Goal: Task Accomplishment & Management: Complete application form

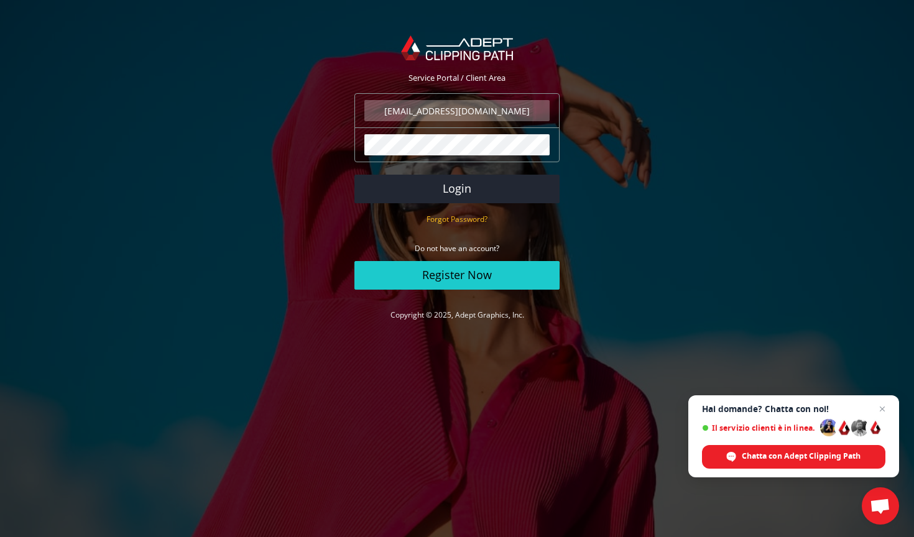
type input "bestatues@gmail.com"
click at [457, 188] on button "Login" at bounding box center [456, 189] width 205 height 29
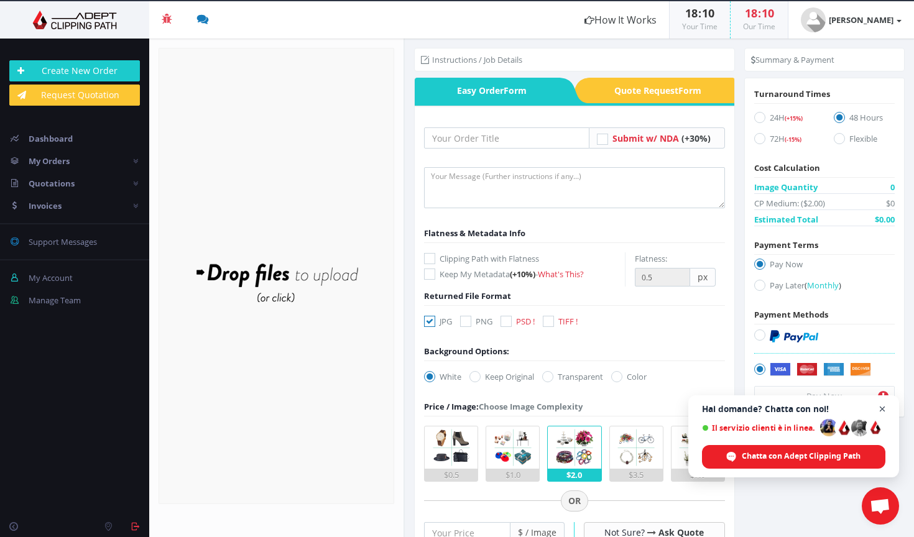
click at [884, 409] on span "Chiudere la chat" at bounding box center [883, 410] width 16 height 16
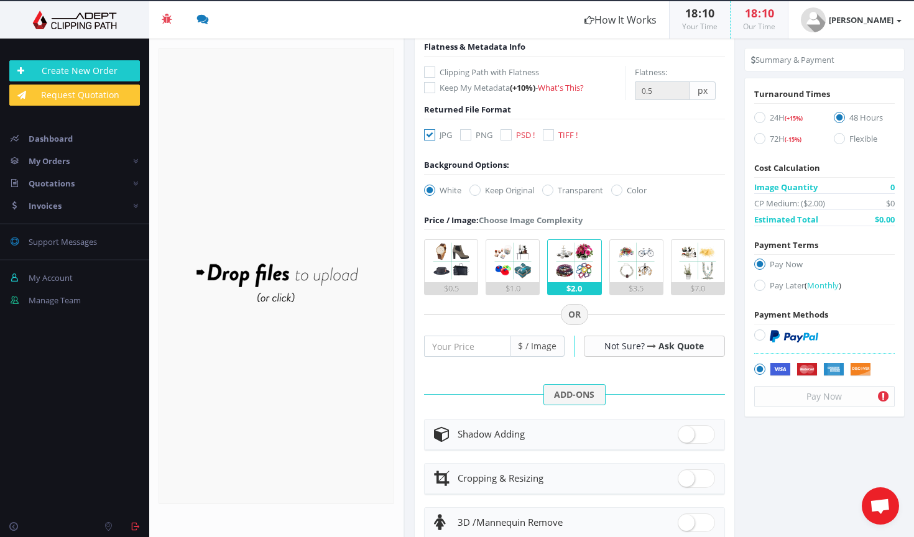
scroll to position [178, 0]
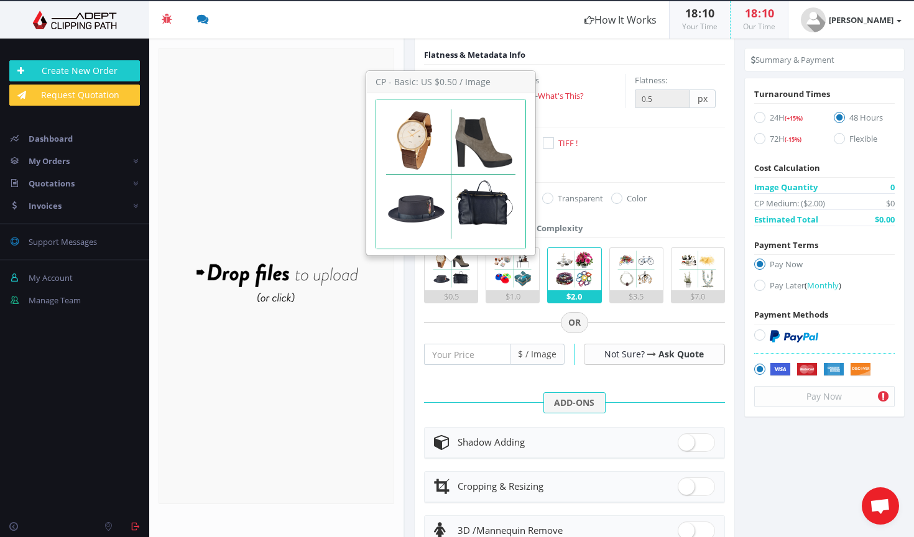
click at [446, 280] on img at bounding box center [451, 269] width 42 height 42
click at [0, 0] on input "$0.5" at bounding box center [0, 0] width 0 height 0
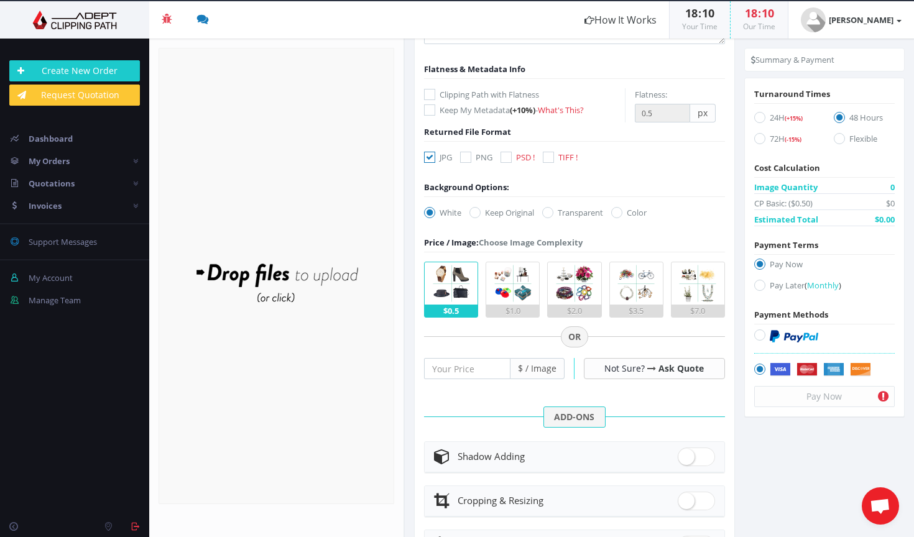
scroll to position [188, 0]
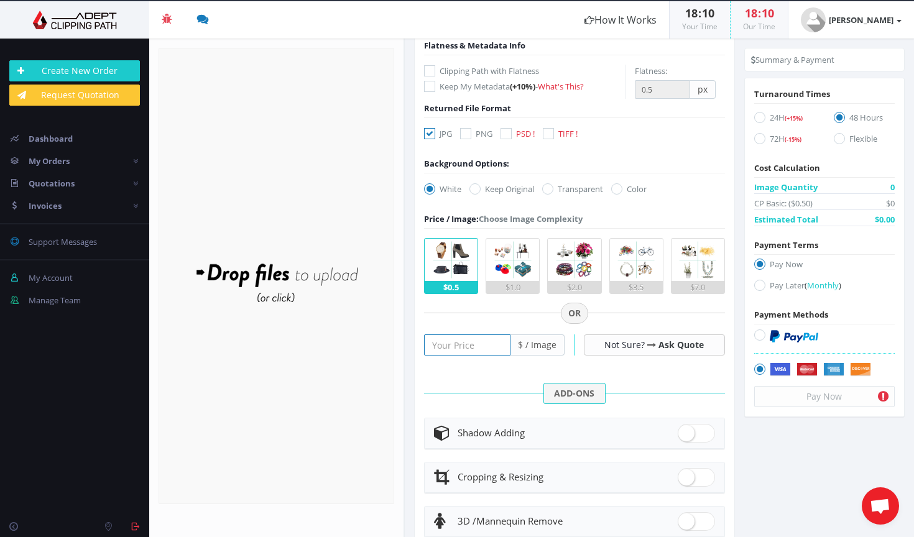
click at [474, 346] on input "number" at bounding box center [467, 345] width 86 height 21
type input "0"
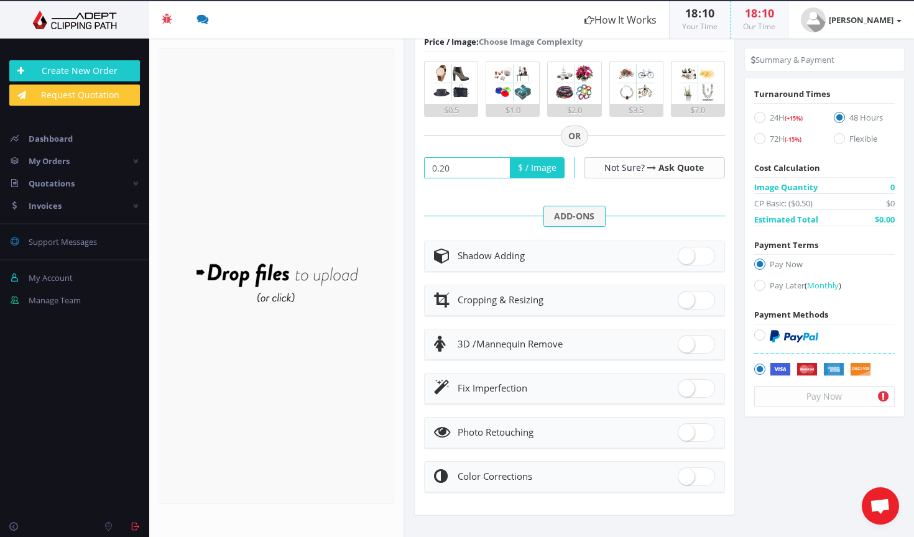
scroll to position [364, 0]
type input "0.20"
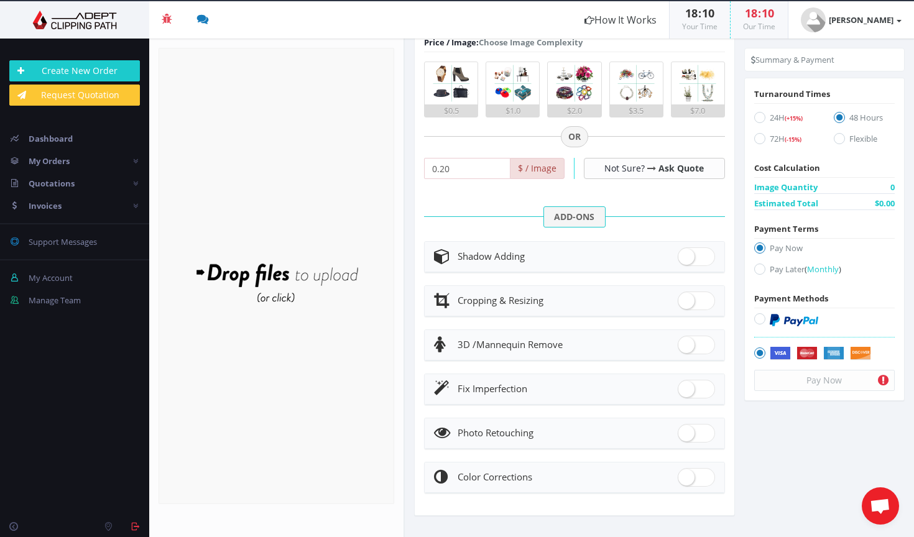
click at [689, 256] on span at bounding box center [696, 256] width 37 height 19
click at [686, 256] on input "checkbox" at bounding box center [682, 254] width 8 height 8
checkbox input "true"
radio input "true"
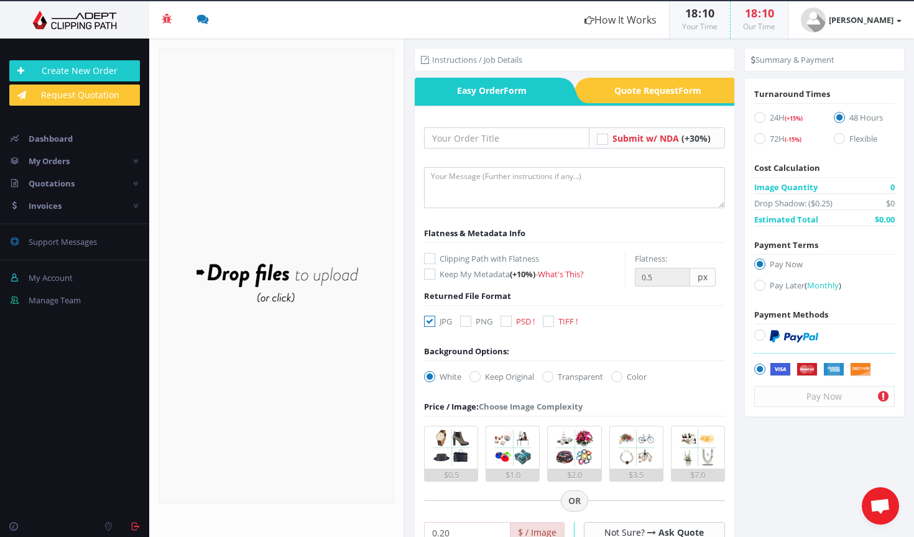
scroll to position [0, 0]
click at [463, 139] on input "text" at bounding box center [506, 137] width 165 height 21
type input "Cultum"
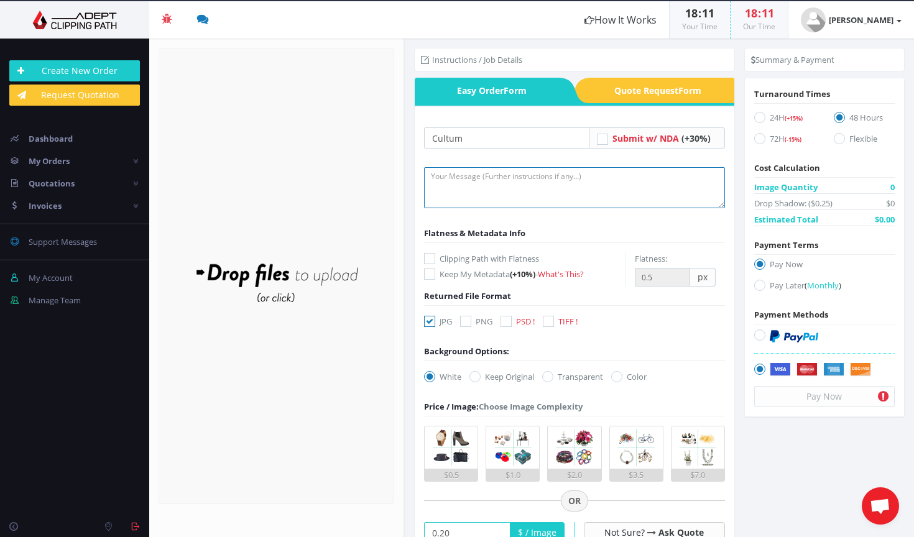
click at [467, 176] on textarea at bounding box center [574, 187] width 301 height 41
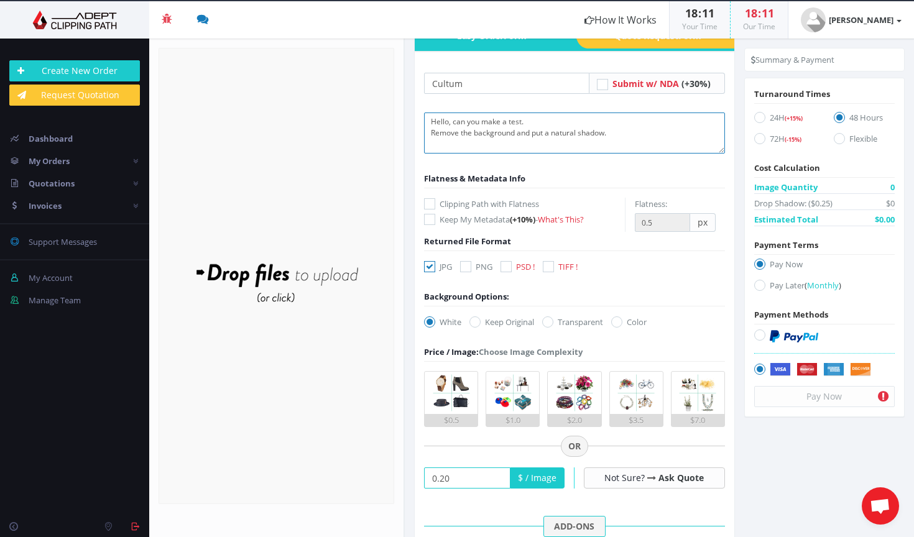
scroll to position [58, 0]
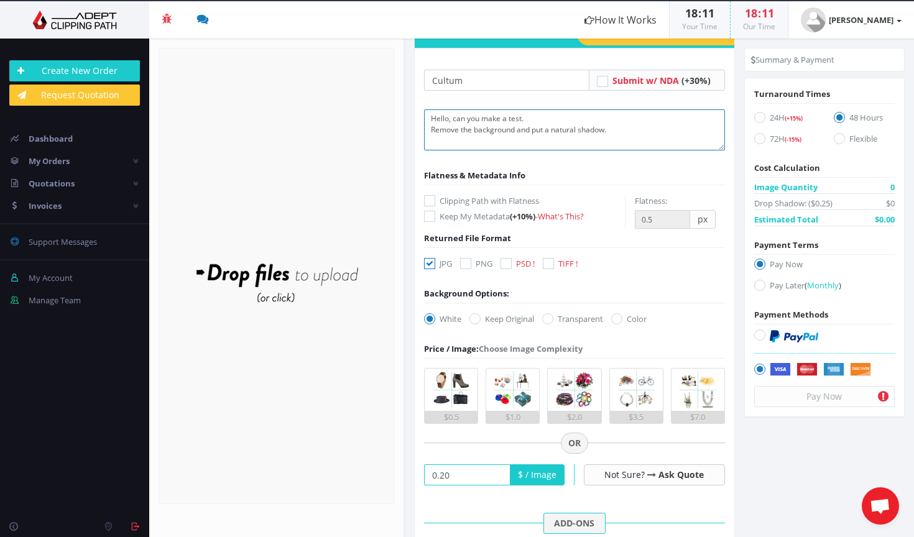
type textarea "Hello, can you make a test. Remove the background and put a natural shadow."
click at [430, 202] on icon at bounding box center [429, 200] width 11 height 11
click at [430, 202] on input "Clipping Path with Flatness" at bounding box center [431, 201] width 8 height 8
checkbox input "true"
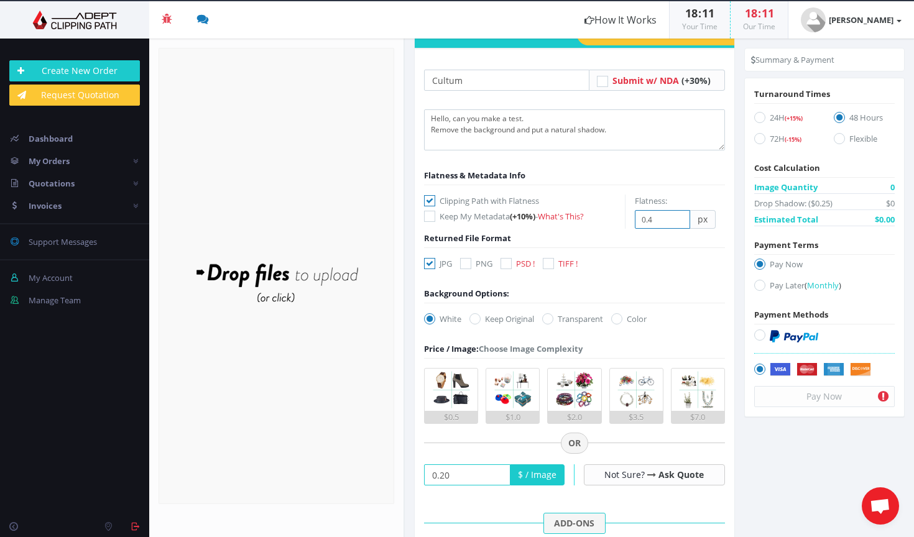
click at [674, 221] on input "0.4" at bounding box center [662, 219] width 55 height 19
click at [674, 221] on input "0.3" at bounding box center [662, 219] width 55 height 19
click at [674, 221] on input "0.2" at bounding box center [662, 219] width 55 height 19
click at [674, 215] on input "0.3" at bounding box center [662, 219] width 55 height 19
click at [674, 215] on input "0.4" at bounding box center [662, 219] width 55 height 19
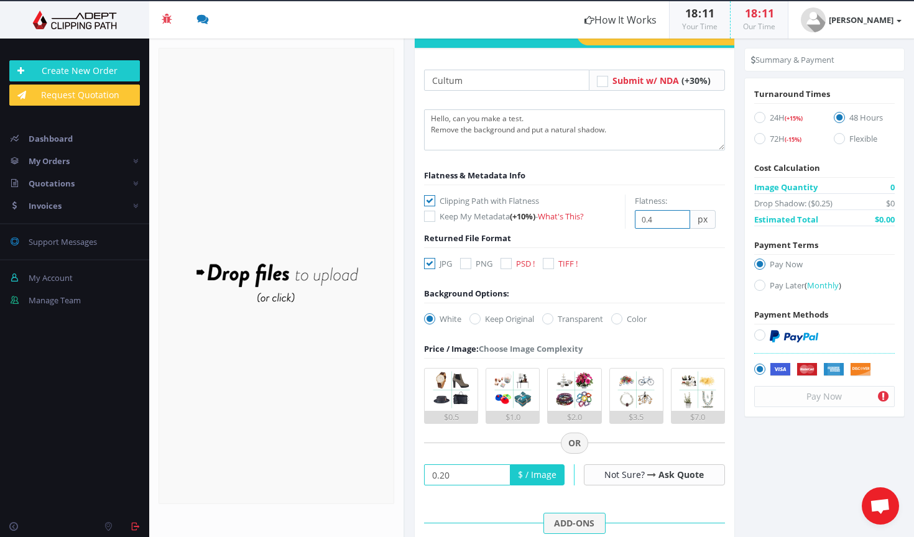
type input "0.5"
click at [674, 215] on input "0.5" at bounding box center [662, 219] width 55 height 19
click at [648, 272] on form "Cultum Submit w/ NDA (+30%) Flatness & Metadata Info Keep My Metadata -" at bounding box center [574, 521] width 301 height 902
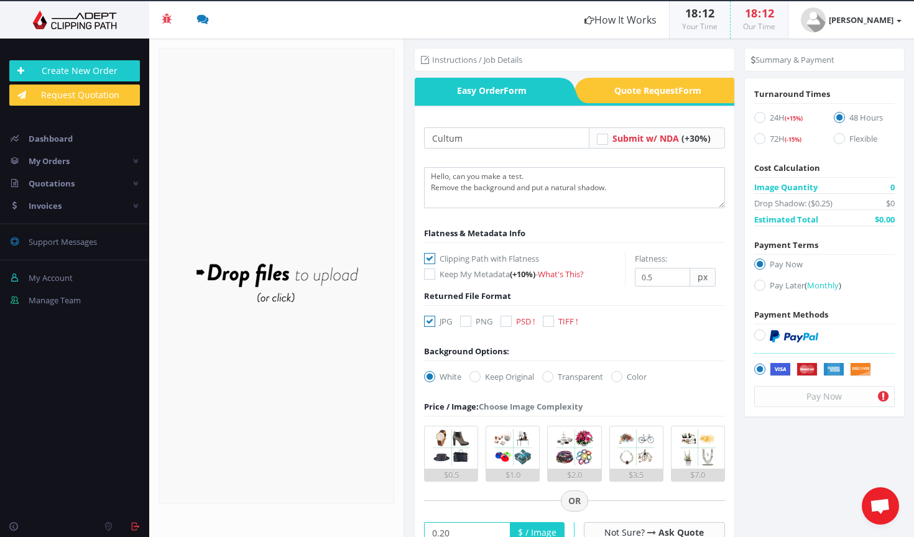
scroll to position [0, 0]
click at [641, 194] on textarea "Hello, can you make a test. Remove the background and put a natural shadow." at bounding box center [574, 187] width 301 height 41
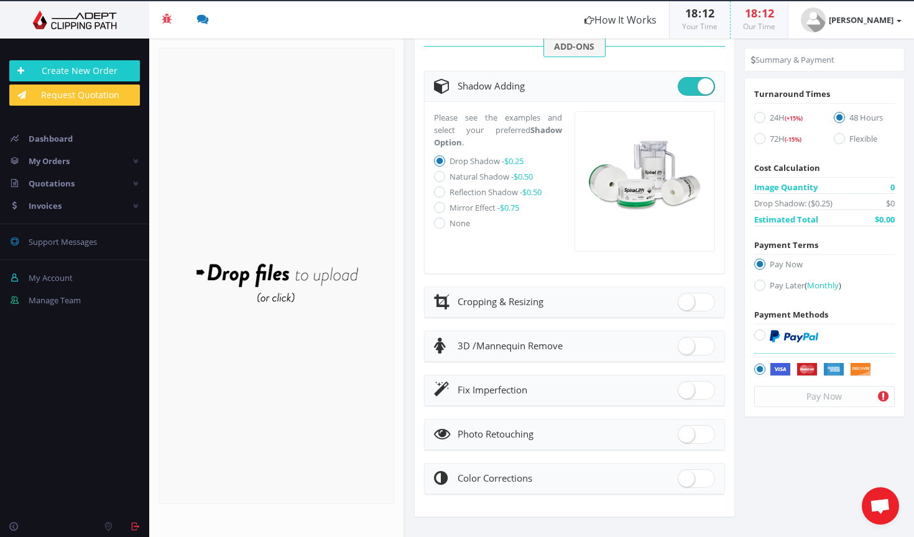
scroll to position [534, 0]
click at [878, 512] on span "Aprire la chat" at bounding box center [880, 507] width 21 height 17
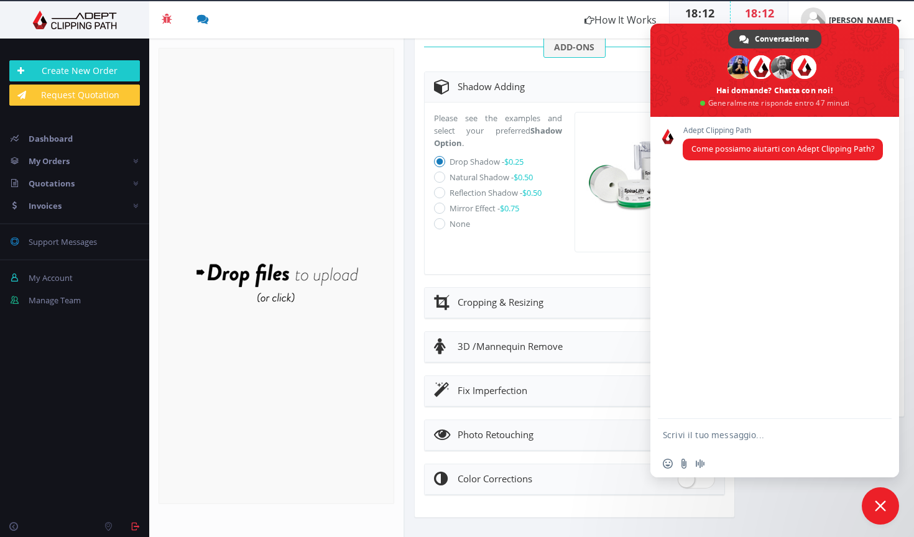
click at [743, 428] on form at bounding box center [761, 436] width 197 height 34
click at [734, 441] on form at bounding box center [761, 436] width 197 height 34
type textarea "Hello"
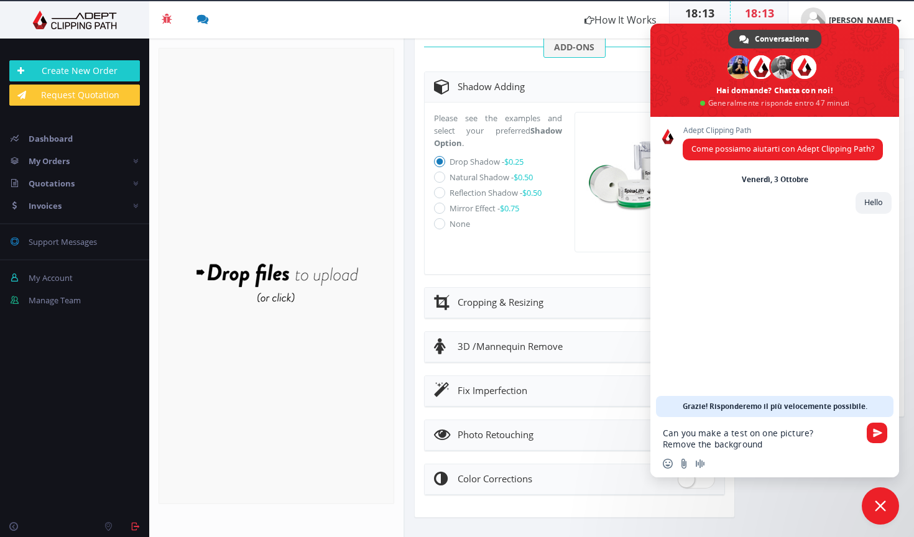
click at [696, 435] on textarea "Can you make a test on one picture? Remove the background" at bounding box center [761, 439] width 197 height 22
click at [785, 446] on textarea "Can you please make a test on one picture? Remove the background" at bounding box center [761, 439] width 197 height 22
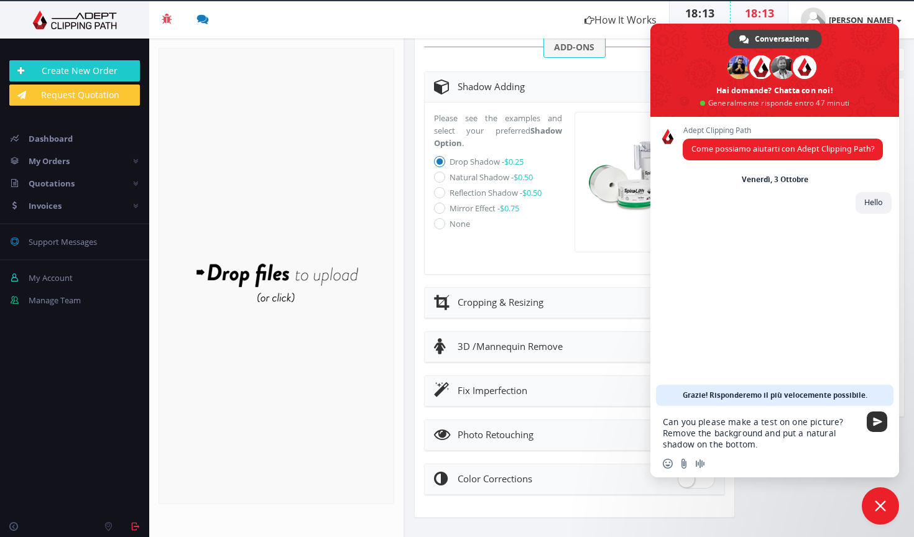
type textarea "Can you please make a test on one picture? Remove the background and put a natu…"
click at [877, 417] on span "Inviare" at bounding box center [877, 421] width 9 height 9
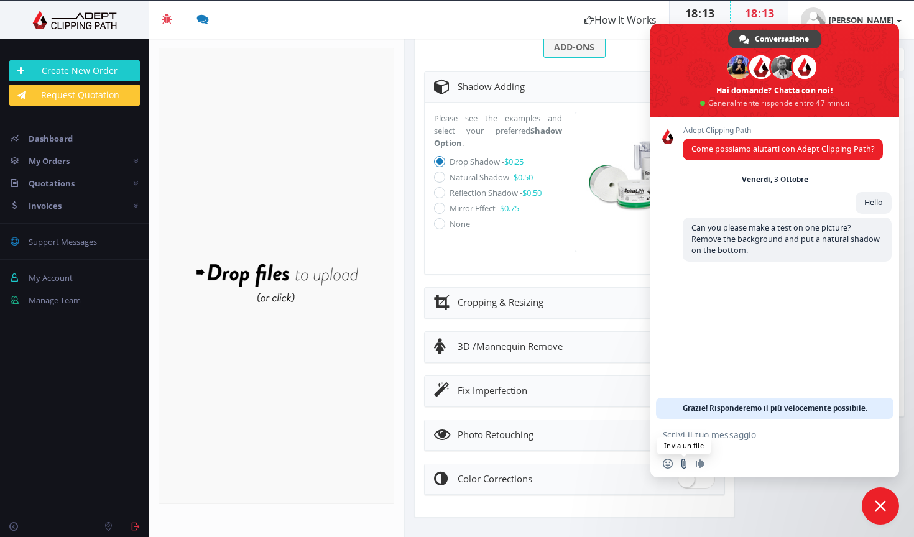
click at [679, 463] on input "Invia un file" at bounding box center [684, 464] width 10 height 10
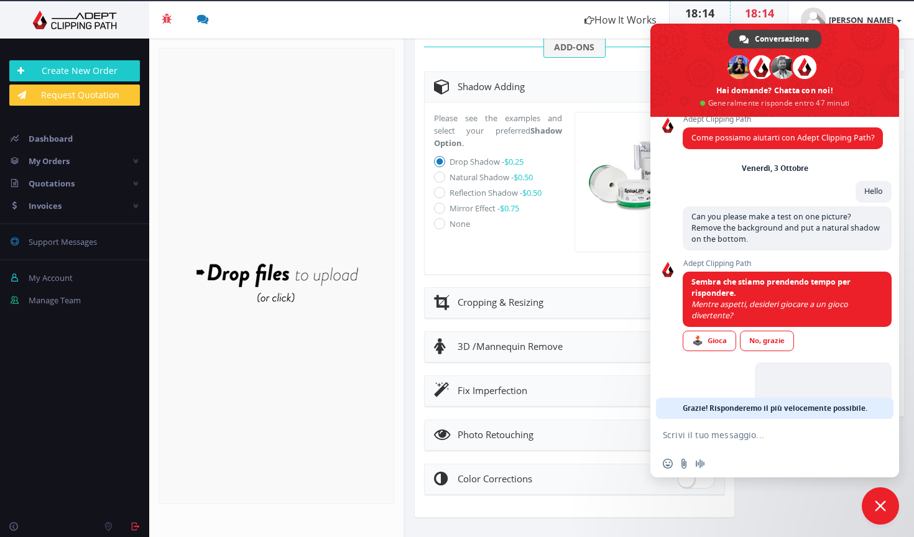
scroll to position [64, 0]
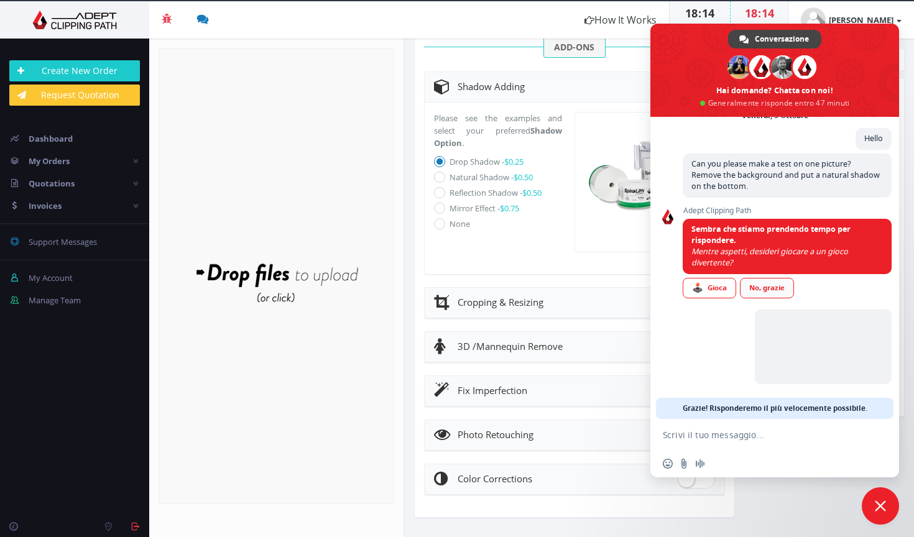
click at [771, 293] on div "No, grazie" at bounding box center [767, 288] width 54 height 21
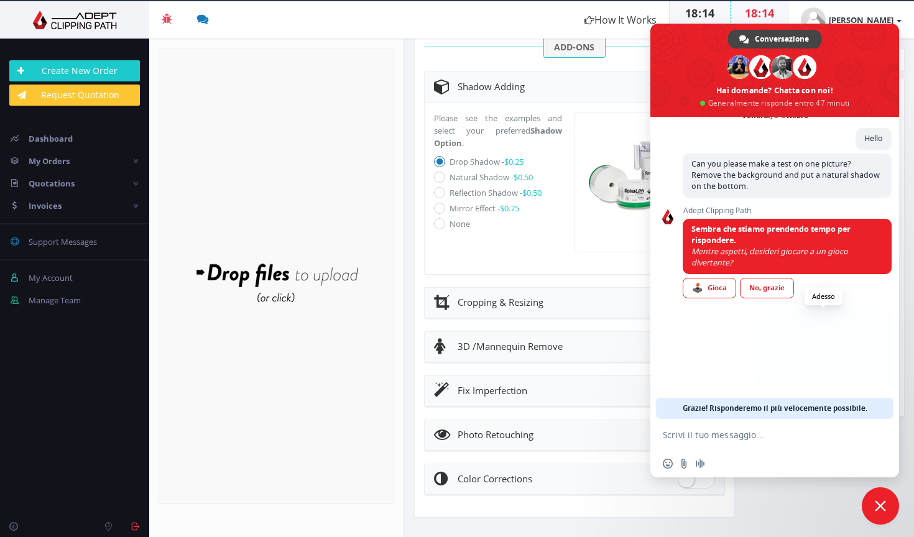
scroll to position [0, 0]
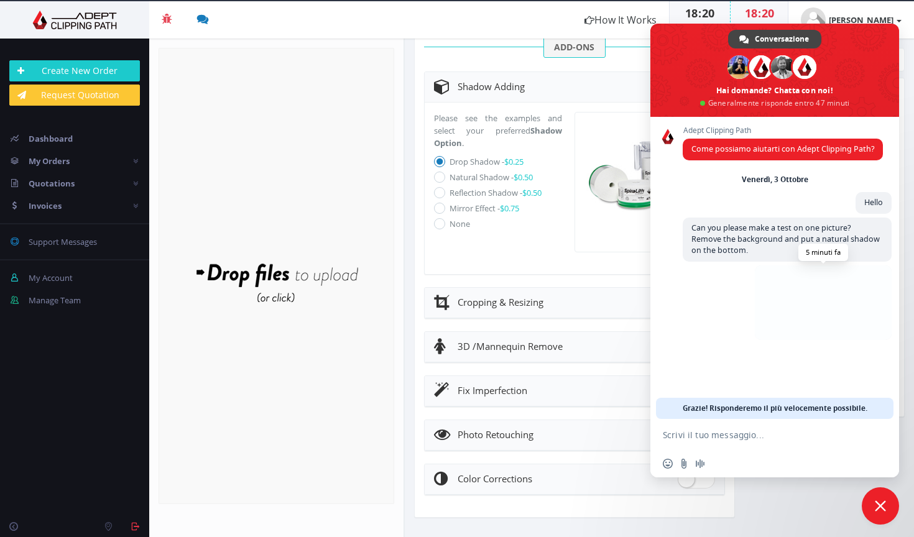
click at [851, 329] on span at bounding box center [823, 303] width 137 height 75
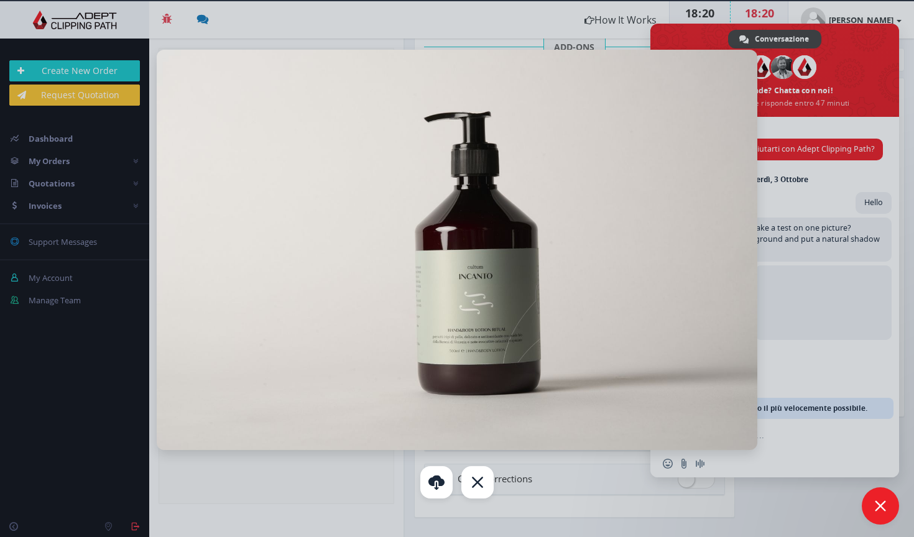
click at [820, 317] on div at bounding box center [457, 268] width 914 height 537
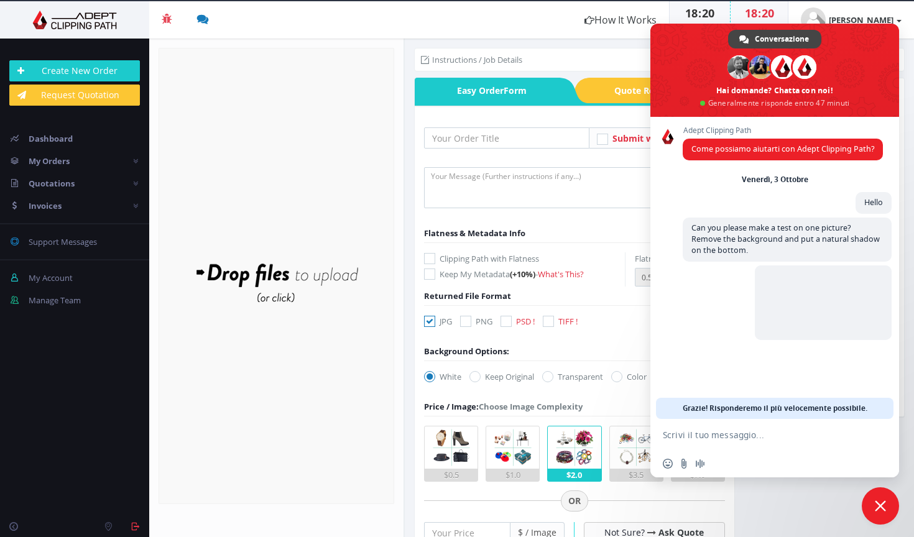
click at [821, 351] on div "5 minuti fa" at bounding box center [787, 310] width 209 height 88
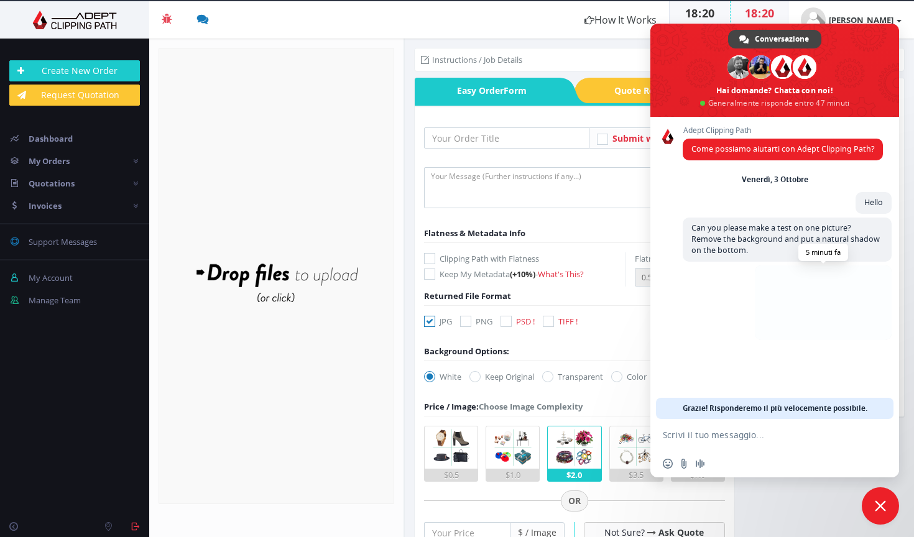
click at [817, 312] on span at bounding box center [823, 303] width 137 height 75
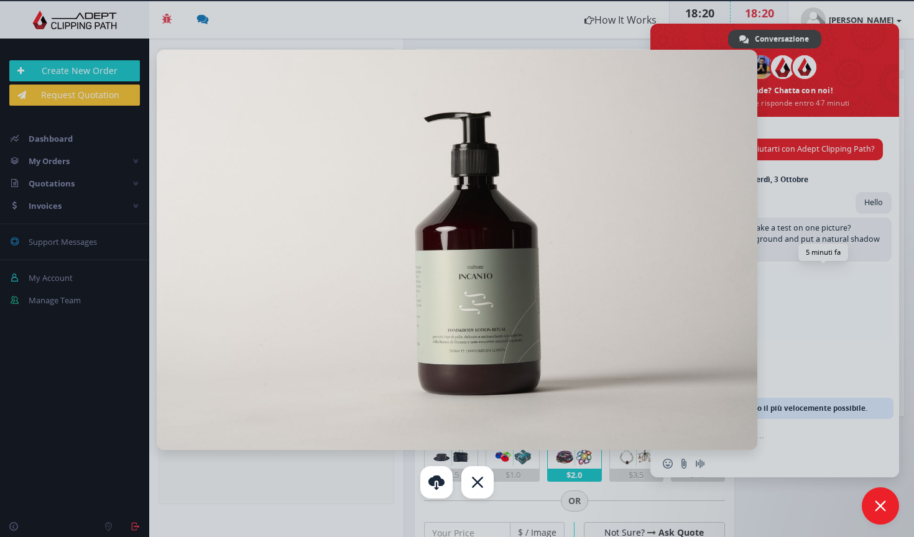
click at [817, 312] on div at bounding box center [457, 268] width 914 height 537
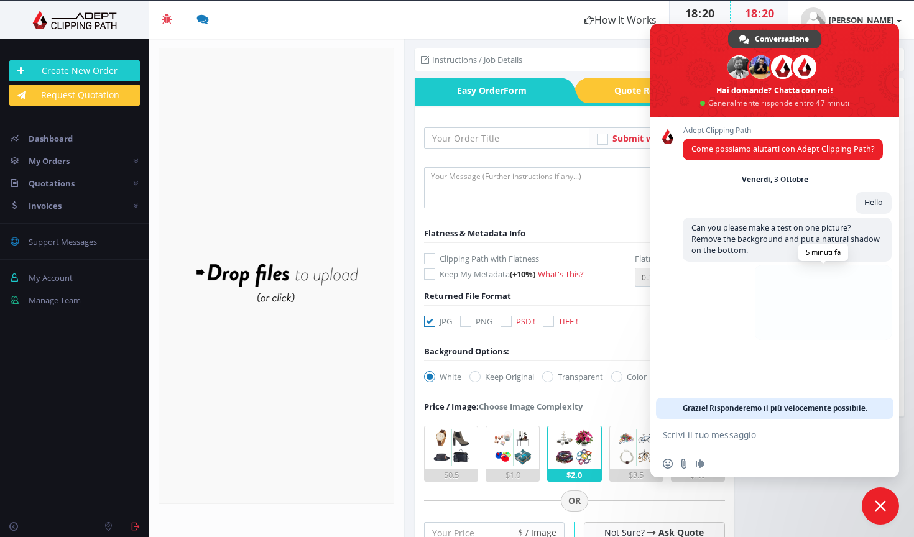
click at [817, 312] on span at bounding box center [823, 303] width 137 height 75
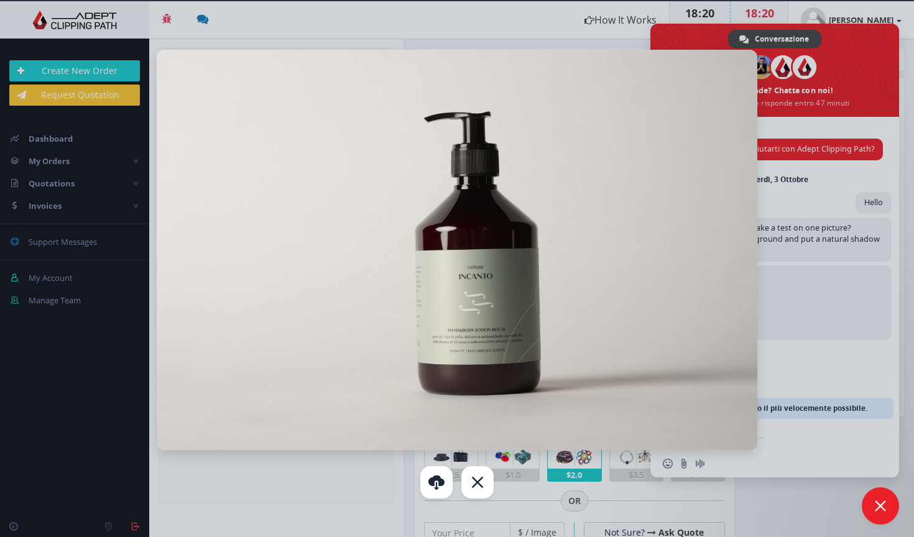
click at [787, 310] on div at bounding box center [457, 268] width 914 height 537
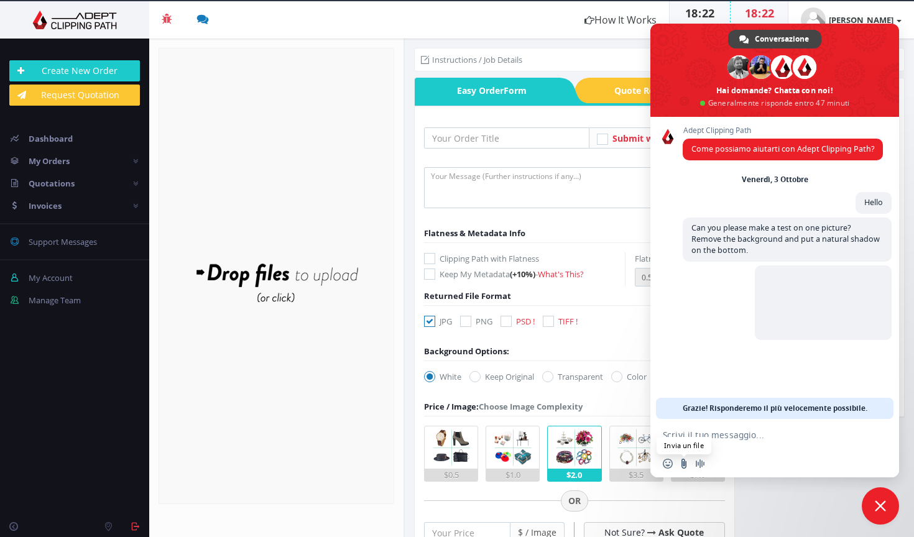
click at [687, 465] on input "Invia un file" at bounding box center [684, 464] width 10 height 10
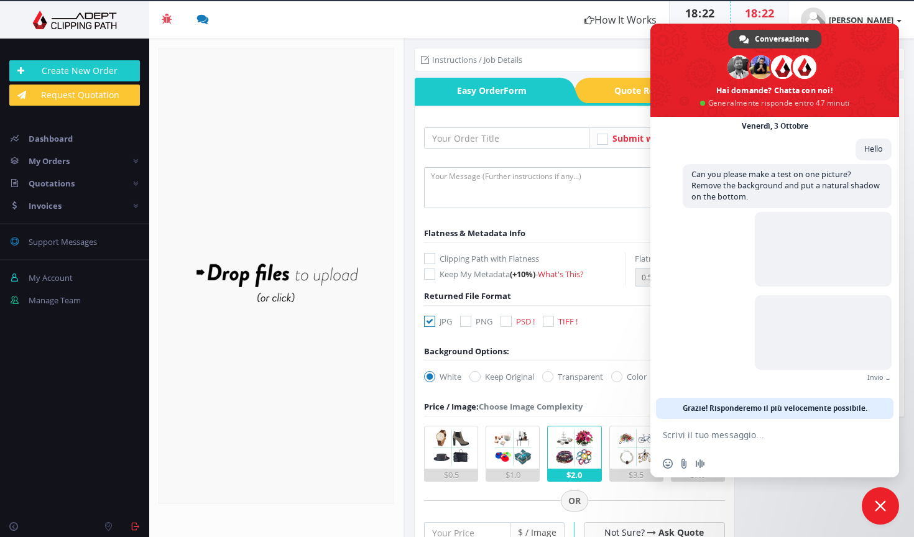
scroll to position [34, 0]
